Goal: Task Accomplishment & Management: Use online tool/utility

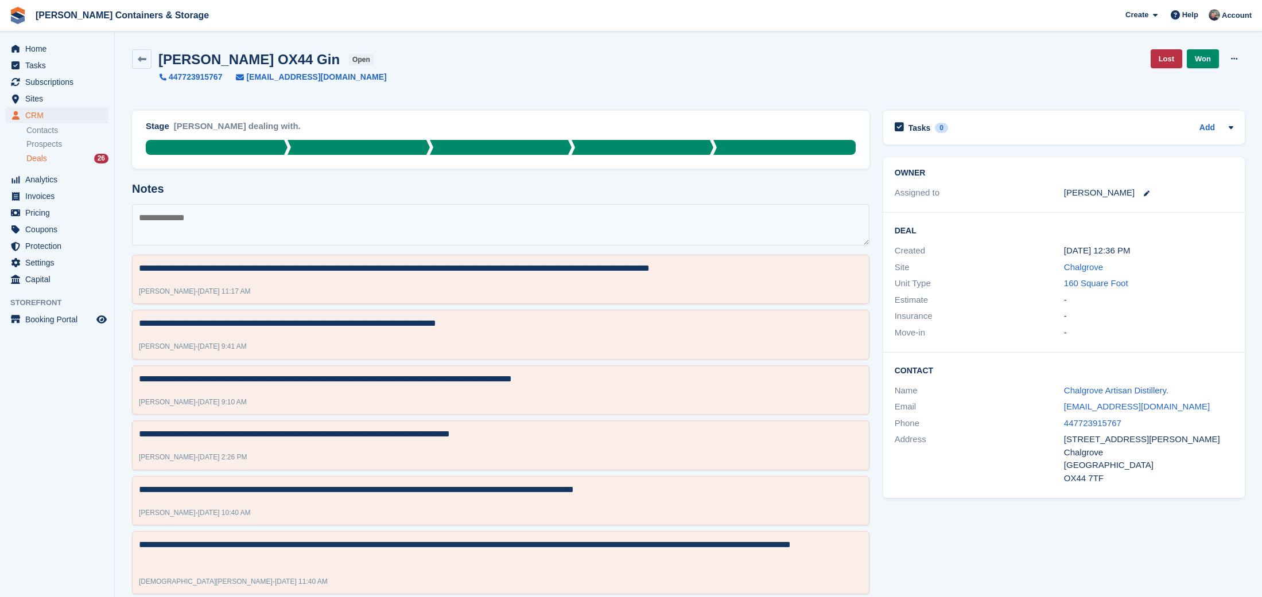
click at [53, 115] on span "CRM" at bounding box center [59, 115] width 69 height 16
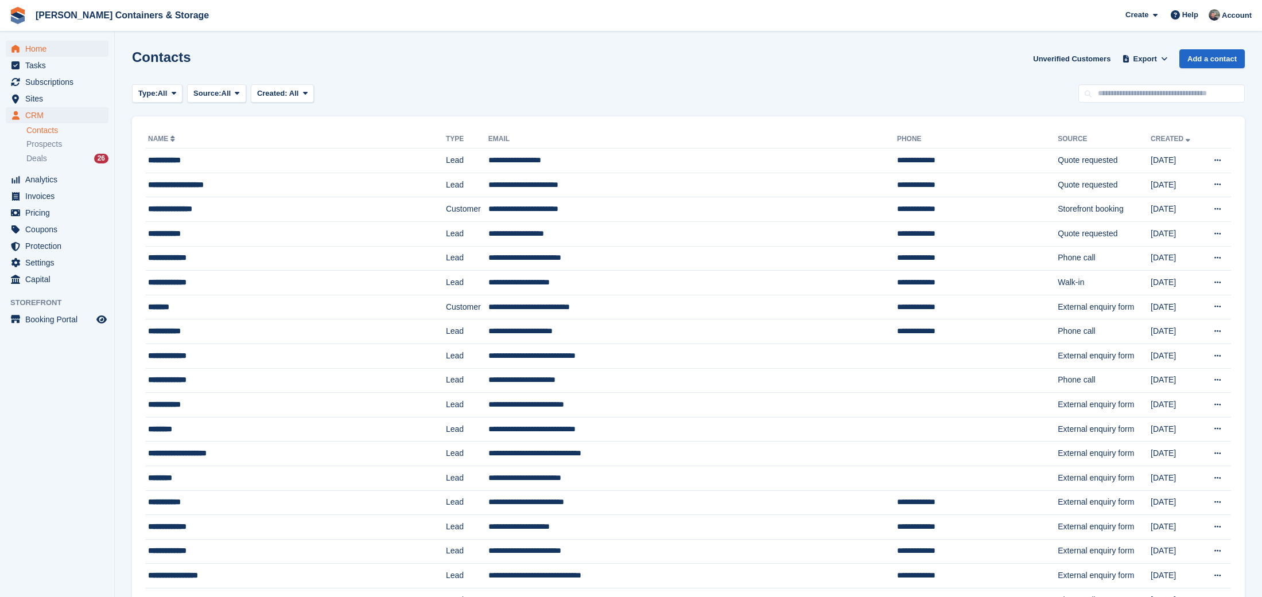
click at [49, 49] on span "Home" at bounding box center [59, 49] width 69 height 16
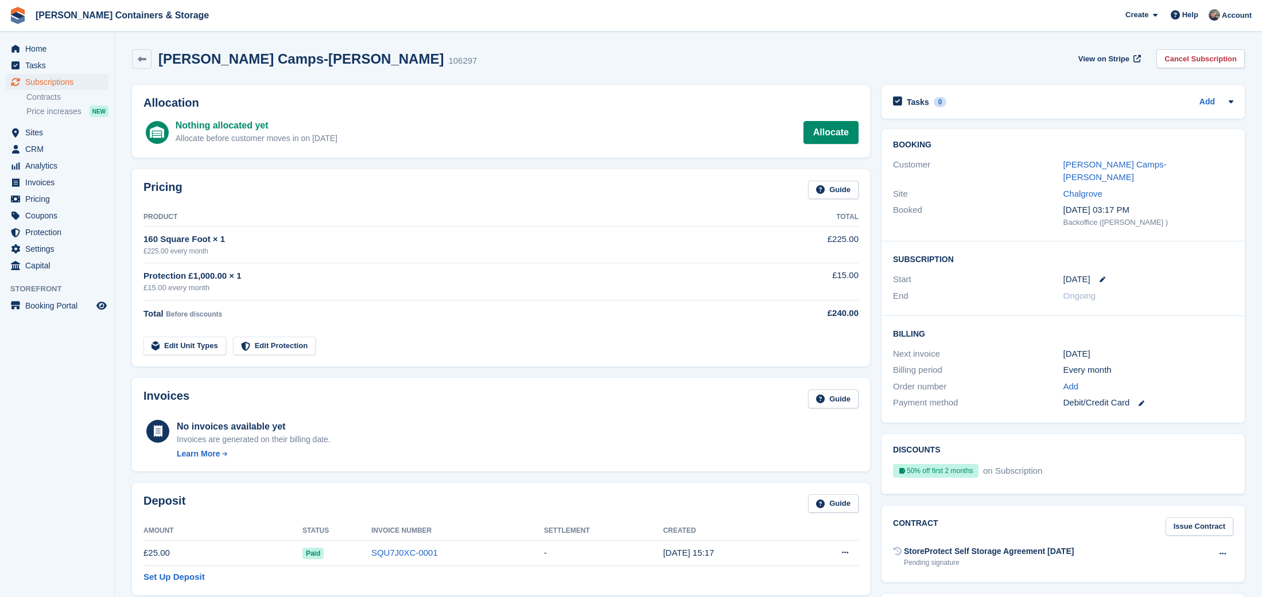
click at [56, 82] on span "Subscriptions" at bounding box center [59, 82] width 69 height 16
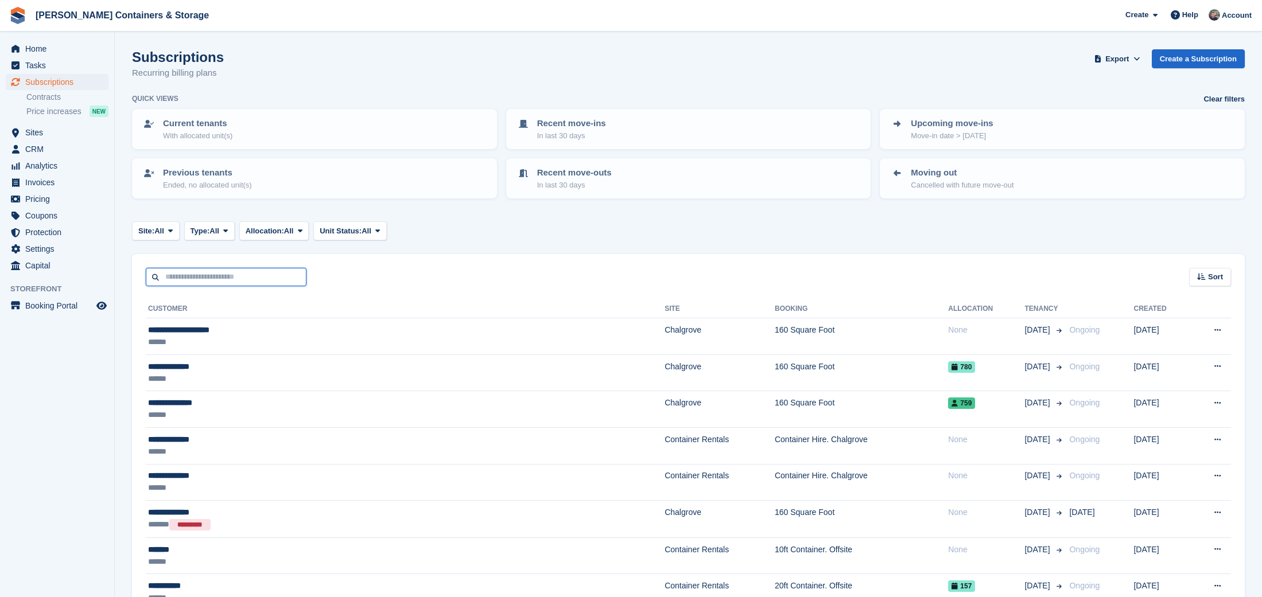
click at [235, 273] on input "text" at bounding box center [226, 277] width 161 height 19
type input "****"
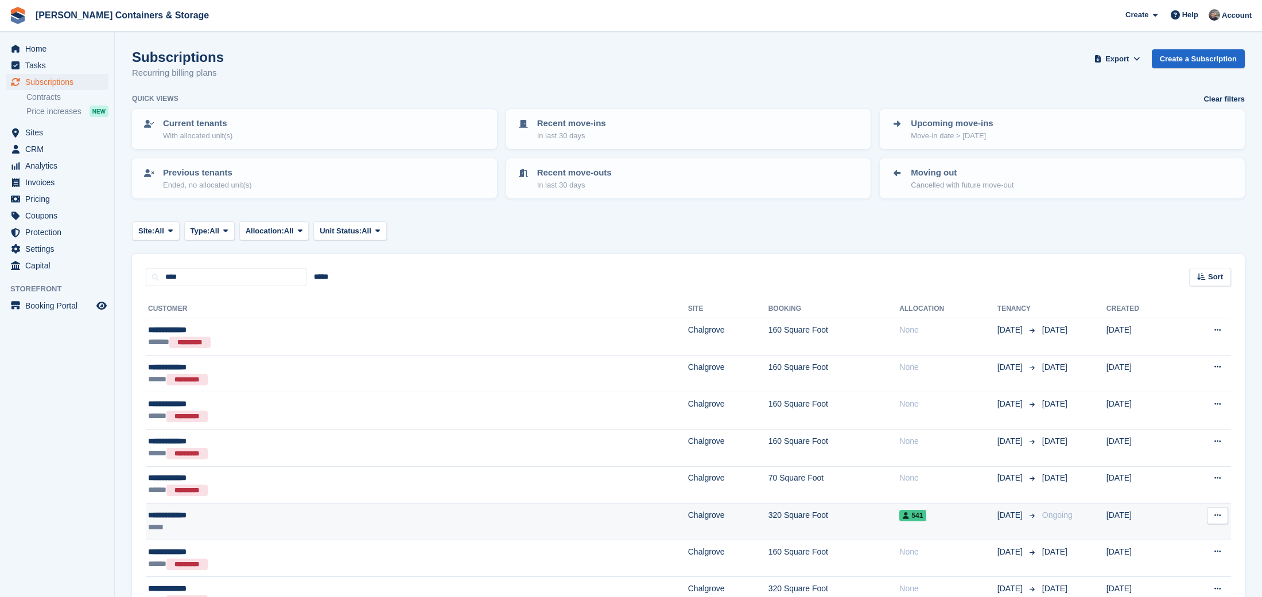
click at [768, 528] on td "320 Square Foot" at bounding box center [833, 522] width 131 height 37
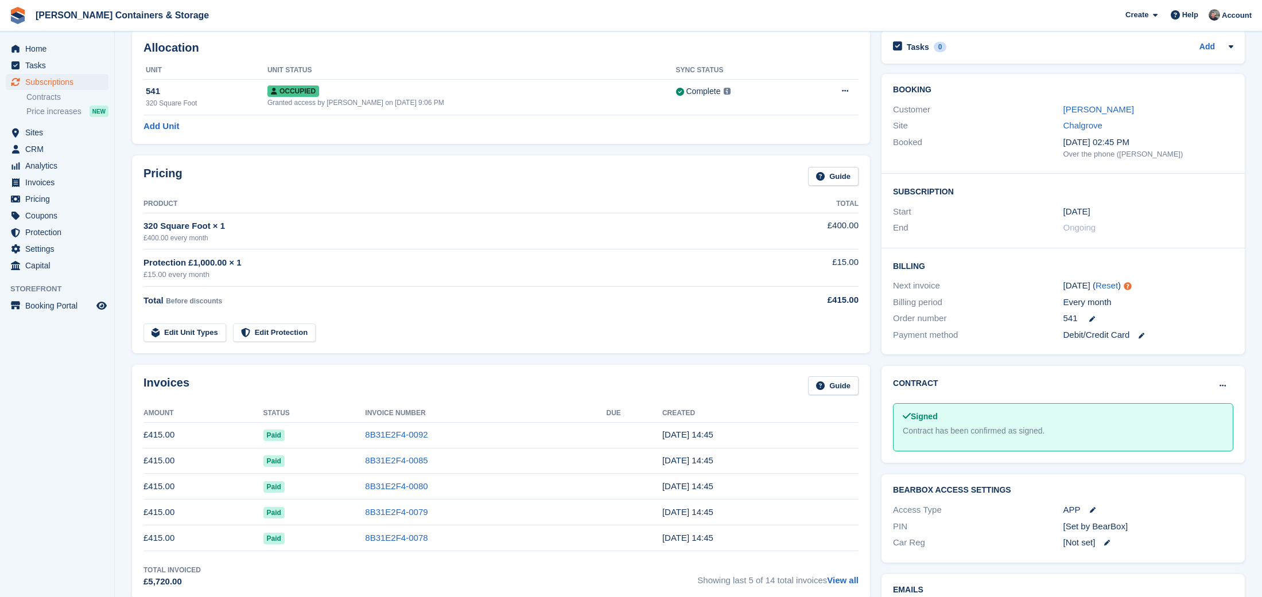
scroll to position [56, 0]
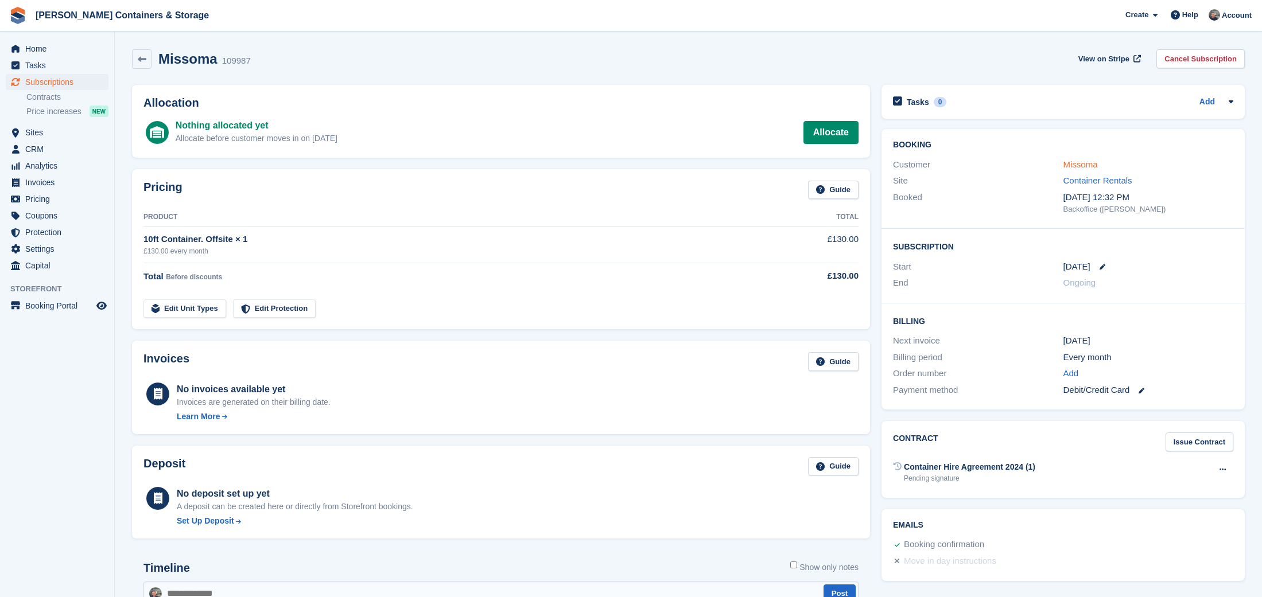
click at [1087, 164] on link "Missoma" at bounding box center [1080, 165] width 34 height 10
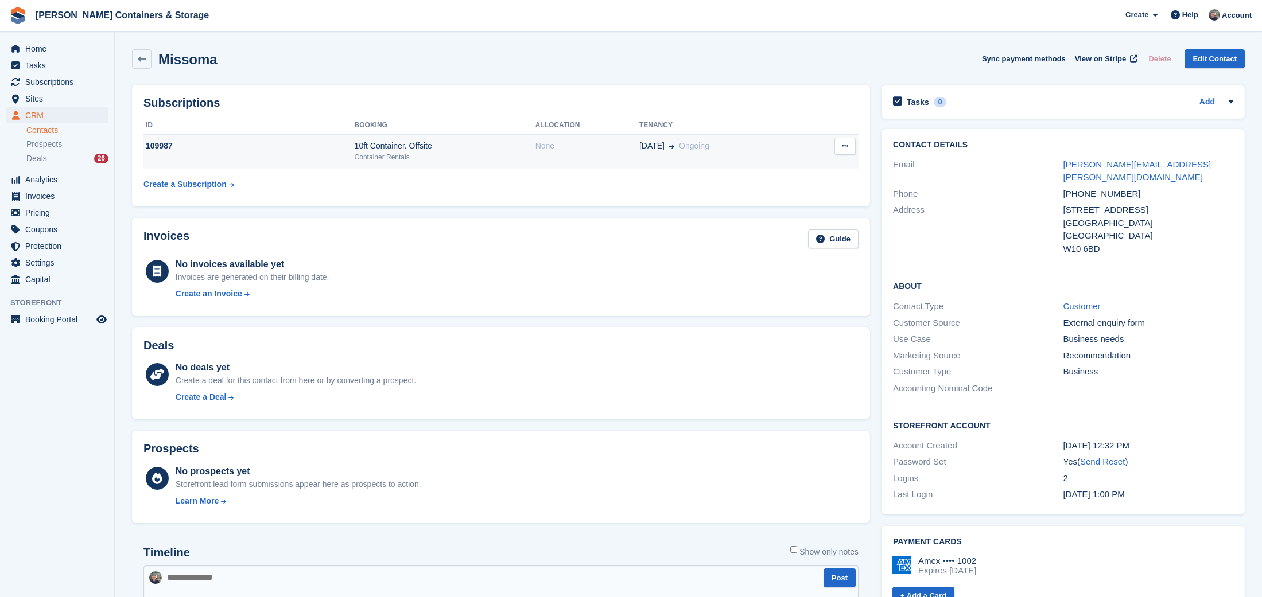
click at [520, 150] on div "10ft Container. Offsite" at bounding box center [445, 146] width 181 height 12
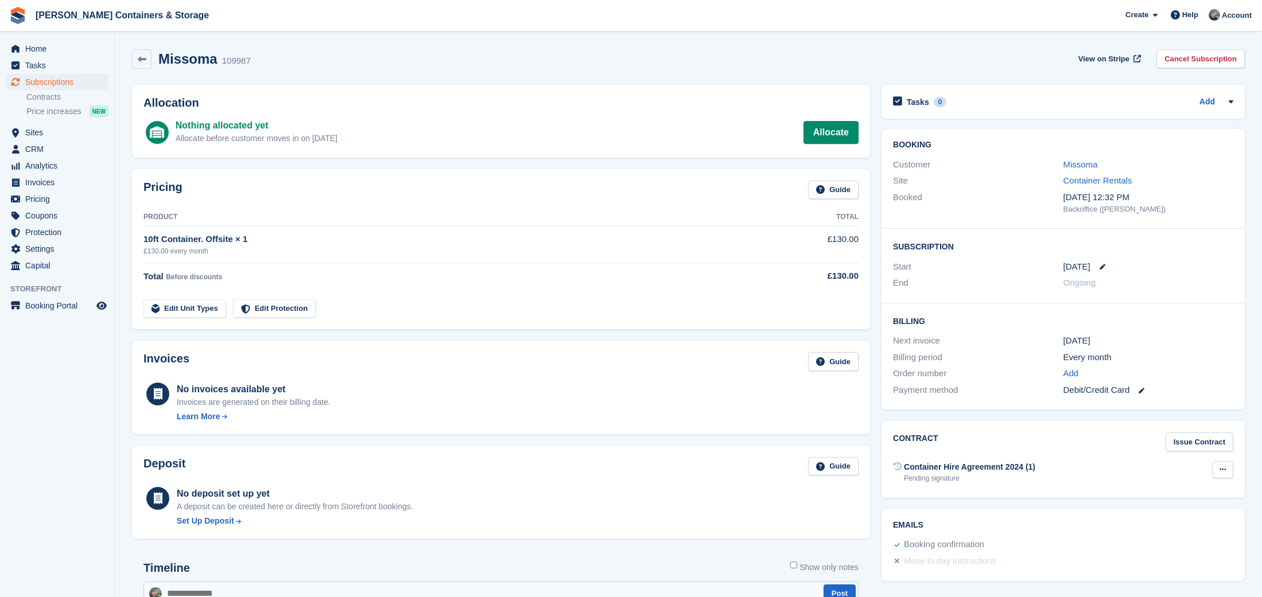
click at [1224, 466] on icon at bounding box center [1222, 469] width 6 height 7
click at [1205, 444] on link "Issue Contract" at bounding box center [1199, 442] width 68 height 19
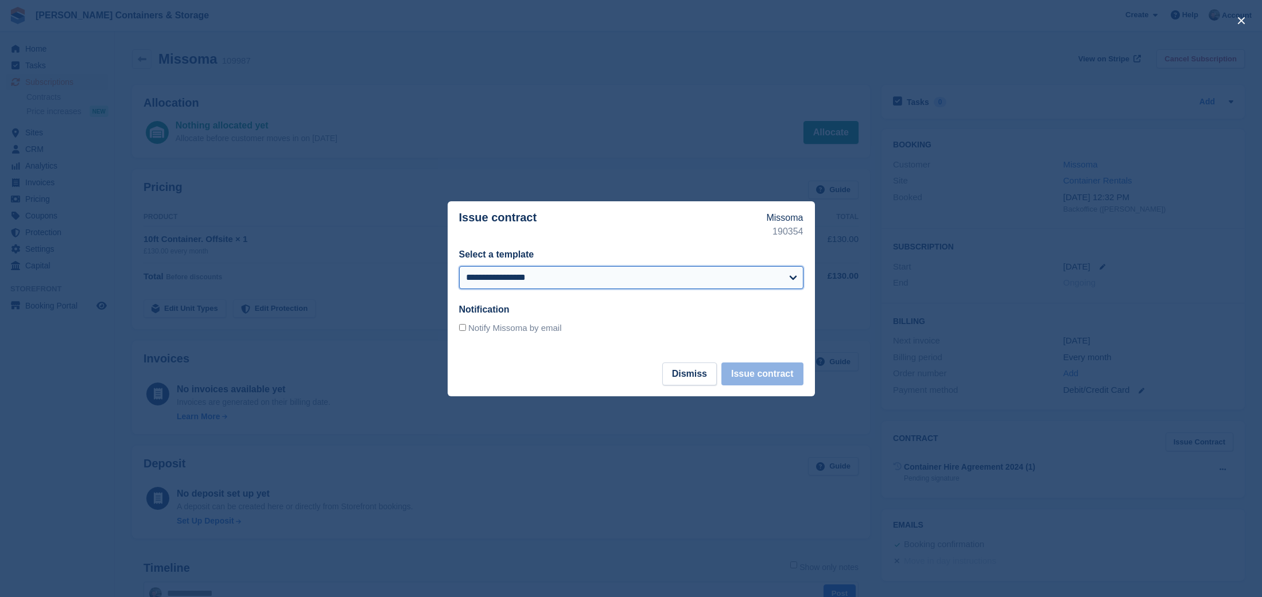
select select "**"
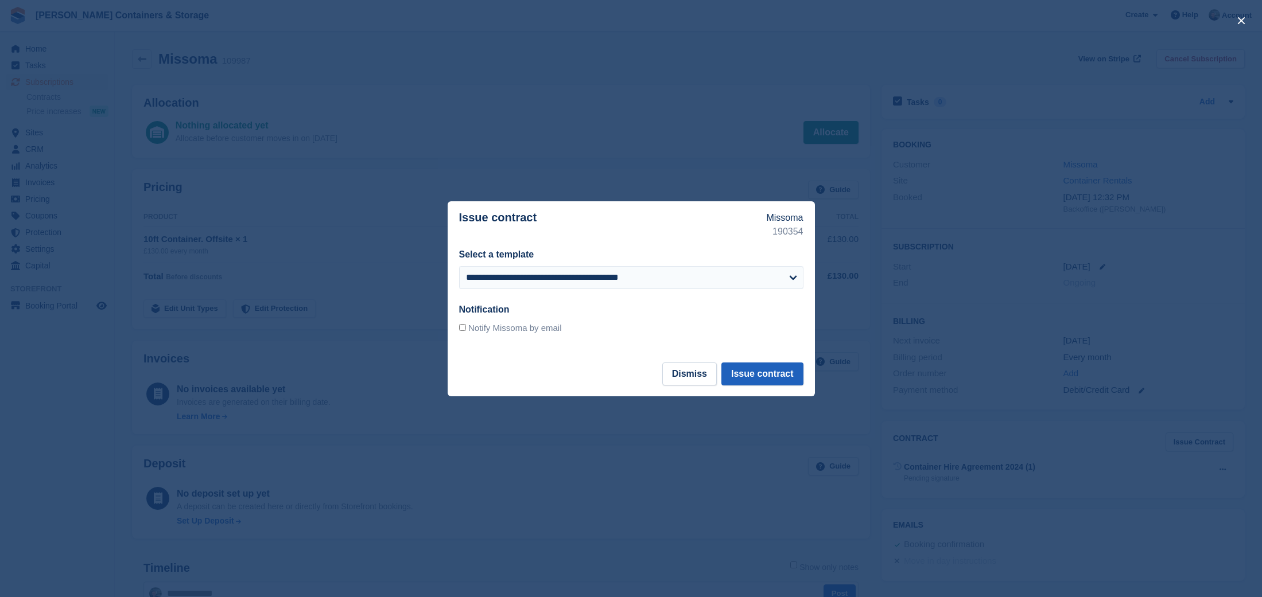
click at [780, 379] on button "Issue contract" at bounding box center [761, 374] width 81 height 23
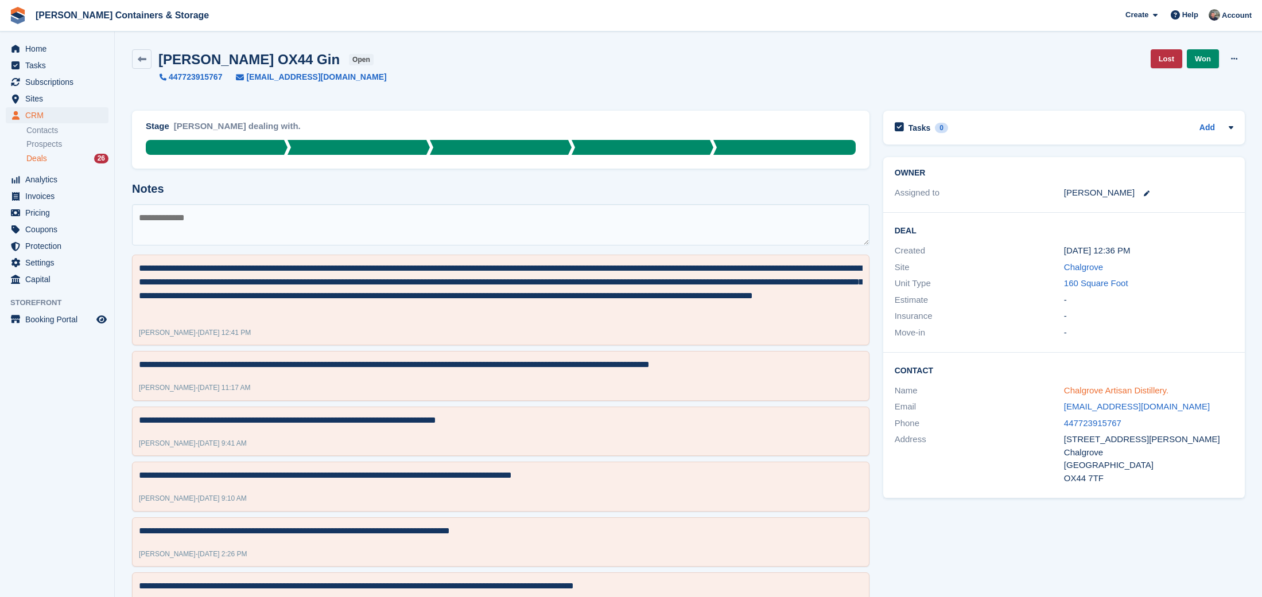
click at [1080, 386] on link "Chalgrove Artisan Distillery." at bounding box center [1116, 391] width 104 height 10
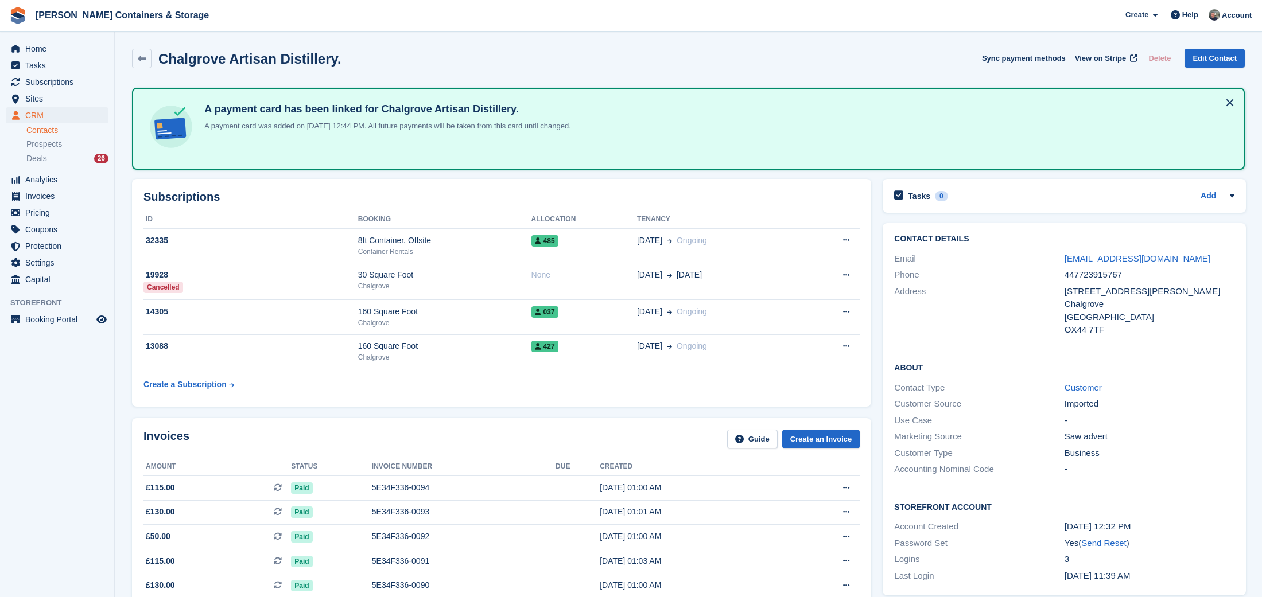
scroll to position [1, 1]
click at [38, 49] on span "Home" at bounding box center [59, 49] width 69 height 16
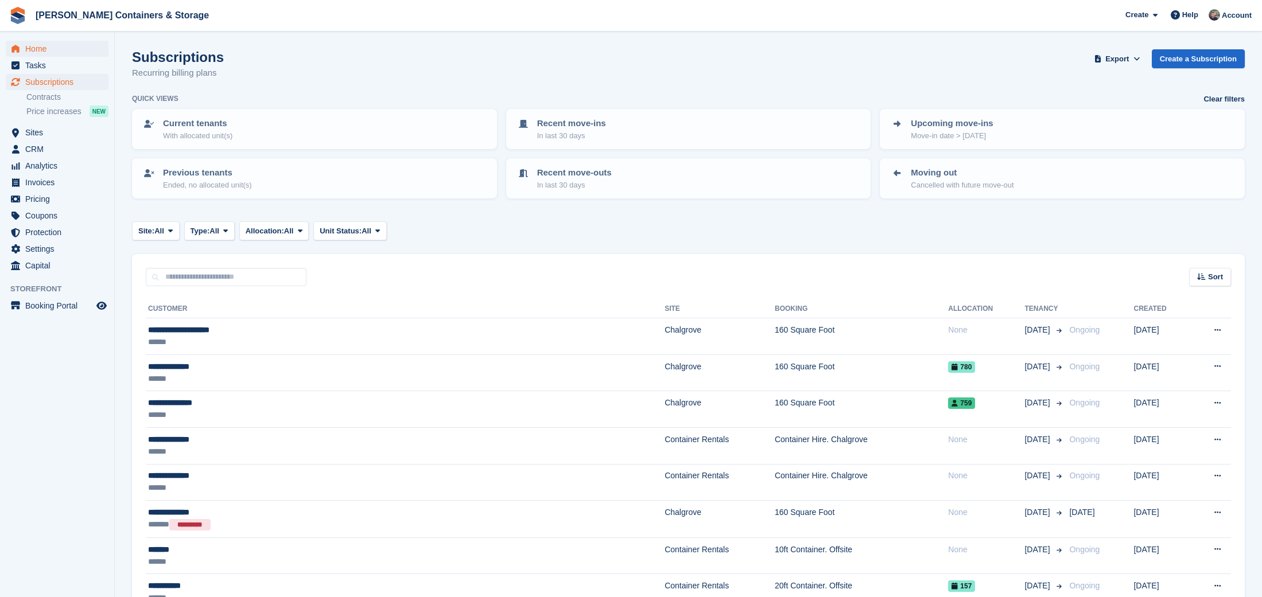
click at [44, 44] on span "Home" at bounding box center [59, 49] width 69 height 16
